Goal: Task Accomplishment & Management: Manage account settings

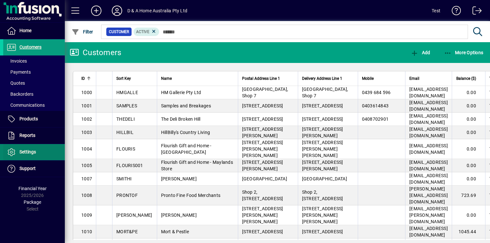
click at [35, 155] on span "Settings" at bounding box center [19, 152] width 33 height 8
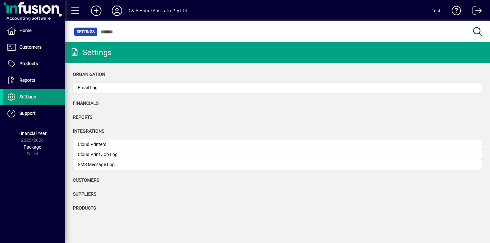
click at [38, 98] on span at bounding box center [34, 97] width 62 height 16
click at [118, 12] on icon at bounding box center [116, 11] width 13 height 10
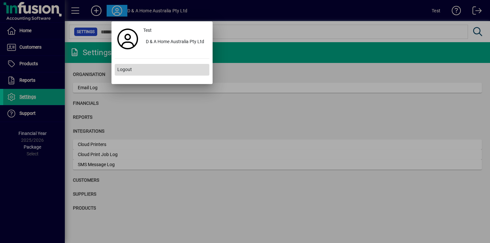
click at [133, 75] on span at bounding box center [162, 70] width 95 height 16
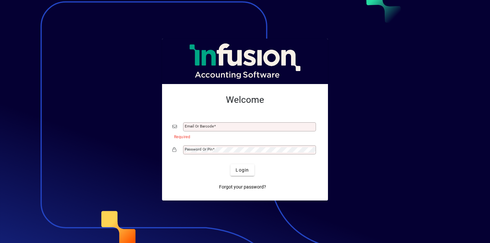
type input "**********"
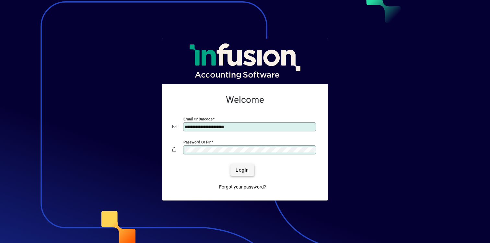
click at [245, 170] on span "Login" at bounding box center [242, 170] width 13 height 7
